Goal: Transaction & Acquisition: Purchase product/service

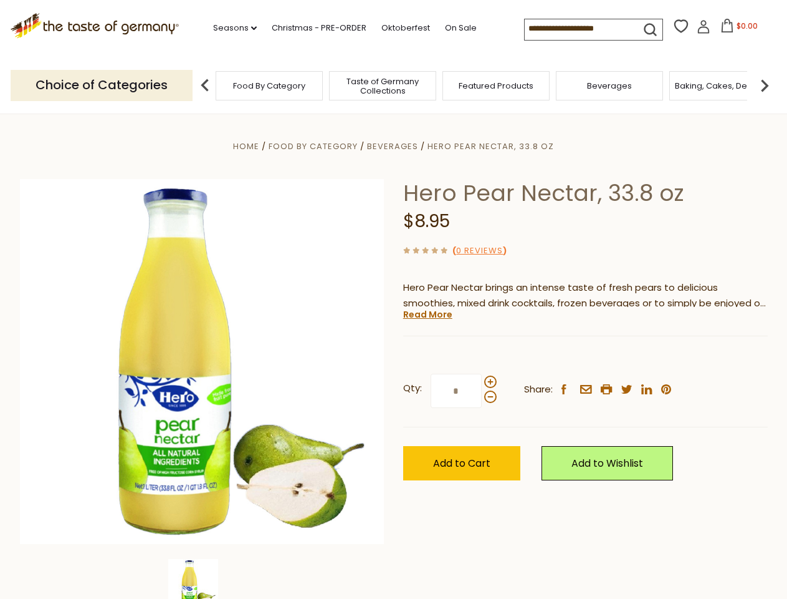
click at [393, 299] on div "Home Food By Category [GEOGRAPHIC_DATA] Hero Pear Nectar, 33.8 oz Hero Pear Nec…" at bounding box center [394, 378] width 767 height 480
click at [230, 28] on link "Seasons dropdown_arrow" at bounding box center [235, 28] width 44 height 14
click at [737, 29] on span "$0.00" at bounding box center [747, 26] width 21 height 11
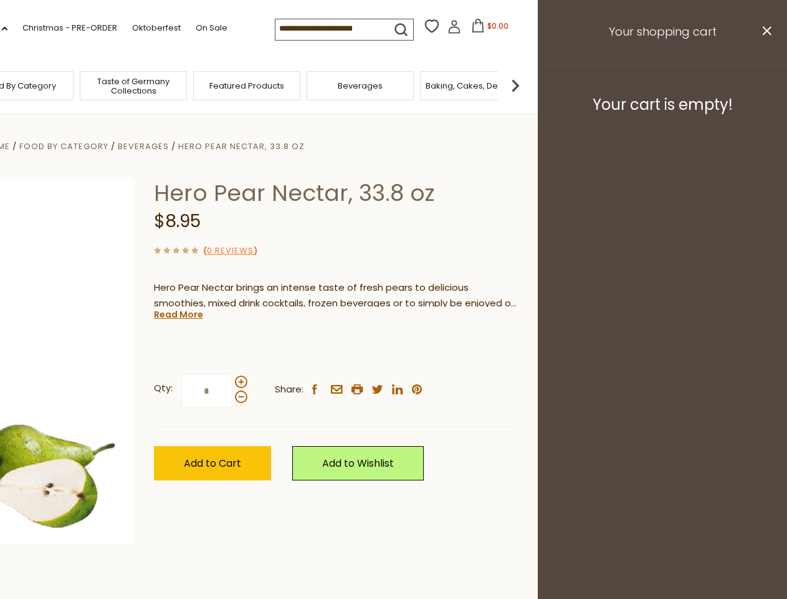
click at [105, 85] on div "All Seasons Recipes Game Day [DATE] [DATE] [DATE][PERSON_NAME] [DATE] Springfes…" at bounding box center [35, 293] width 142 height 529
click at [765, 85] on footer "Your cart is empty!" at bounding box center [662, 104] width 249 height 80
click at [393, 356] on div "Qty: * Share: facebook email printer twitter linkedin pinterest" at bounding box center [336, 391] width 365 height 72
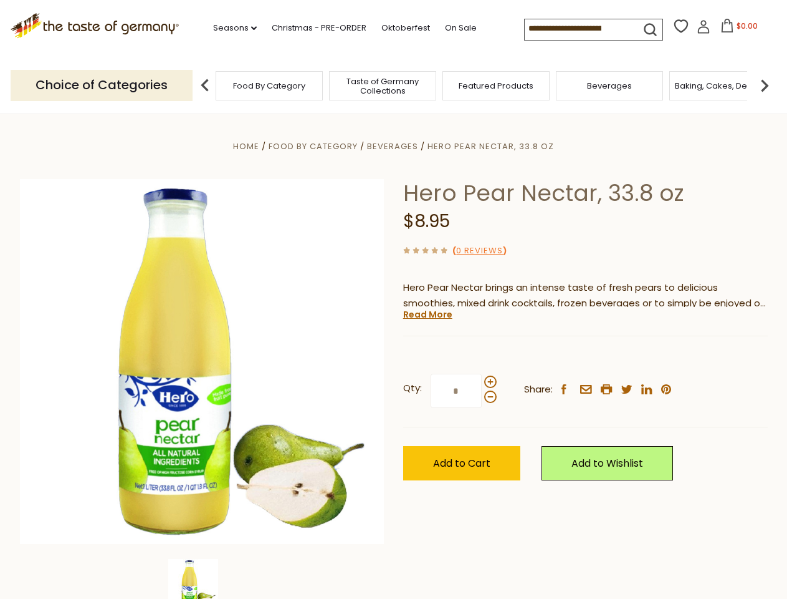
click at [202, 579] on div "Home Food By Category [GEOGRAPHIC_DATA] Hero Pear Nectar, 33.8 oz Hero Pear Nec…" at bounding box center [394, 378] width 767 height 480
click at [202, 579] on img at bounding box center [193, 584] width 50 height 50
click at [427, 314] on link "Read More" at bounding box center [427, 314] width 49 height 12
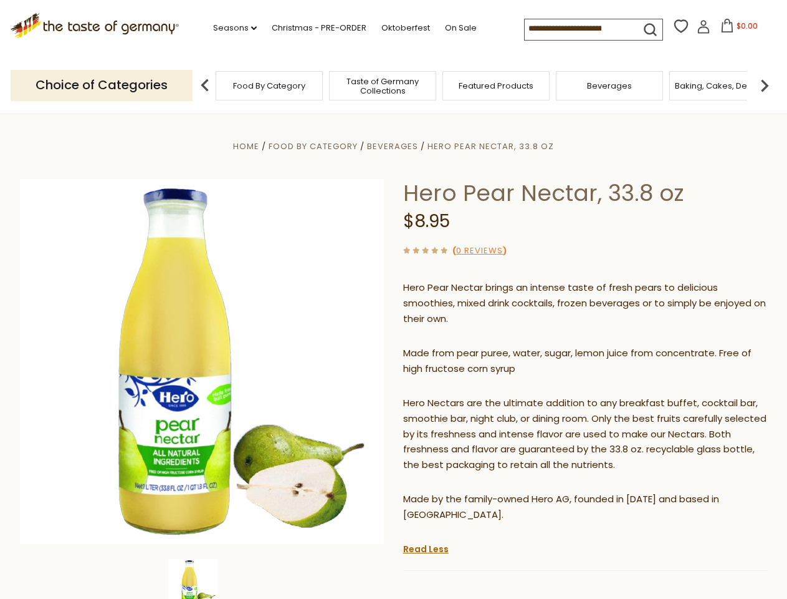
click at [490, 395] on p "Hero Nectars are the ultimate addition to any breakfast buffet, cocktail bar, s…" at bounding box center [585, 434] width 365 height 78
